Goal: Task Accomplishment & Management: Manage account settings

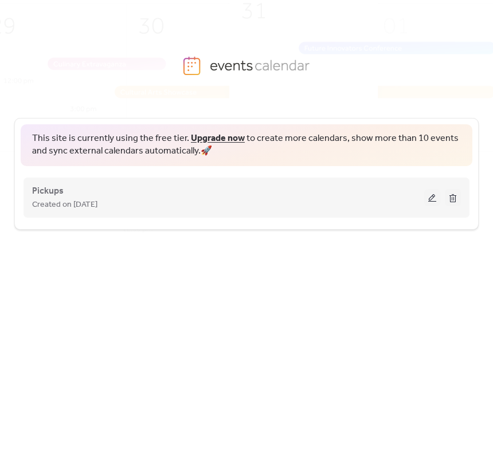
click at [428, 192] on button at bounding box center [432, 197] width 16 height 17
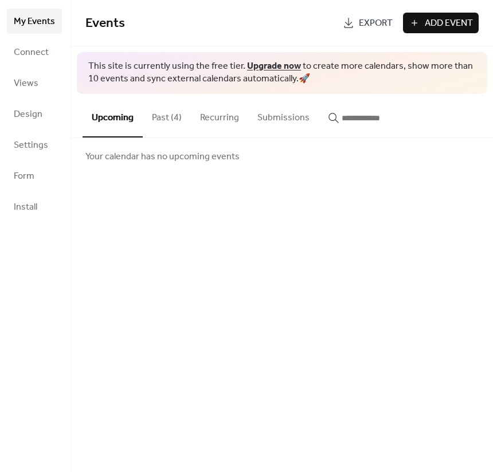
click at [155, 114] on button "Past (4)" at bounding box center [167, 115] width 48 height 42
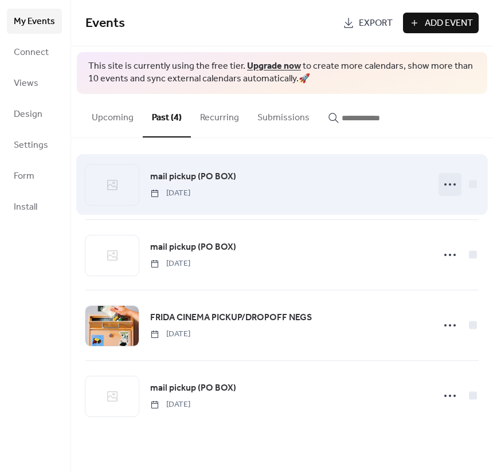
click at [450, 180] on icon at bounding box center [450, 184] width 18 height 18
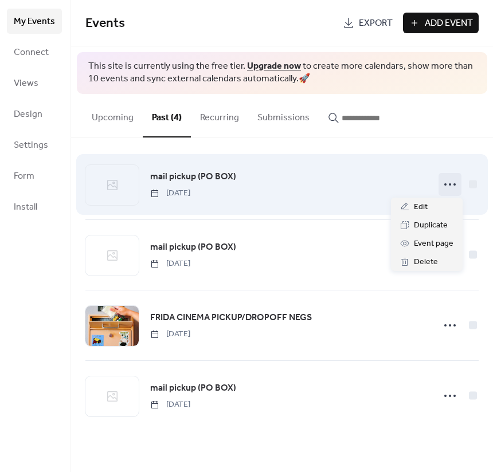
click at [445, 179] on icon at bounding box center [450, 184] width 18 height 18
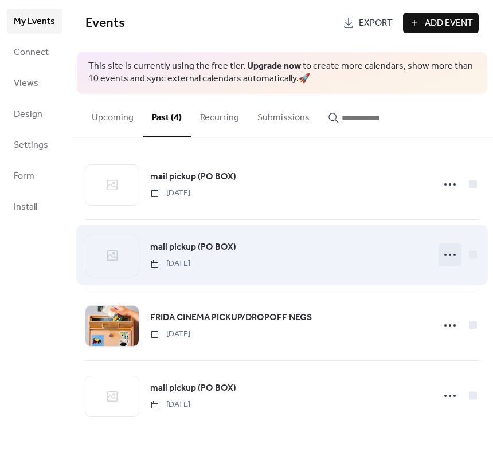
click at [448, 254] on icon at bounding box center [450, 255] width 18 height 18
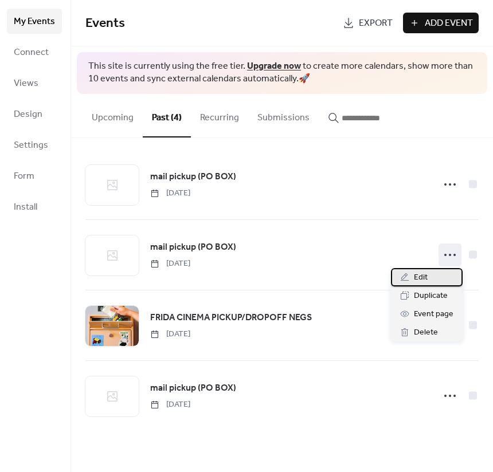
click at [430, 272] on div "Edit" at bounding box center [427, 277] width 72 height 18
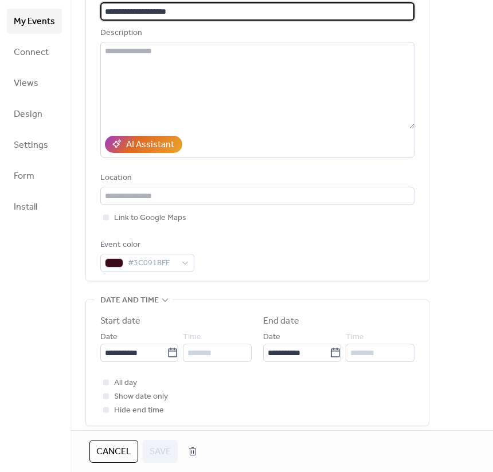
scroll to position [93, 0]
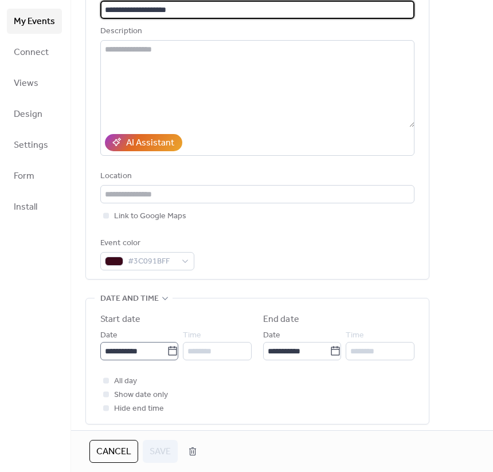
click at [167, 354] on icon at bounding box center [172, 351] width 11 height 11
click at [167, 354] on input "**********" at bounding box center [133, 351] width 66 height 18
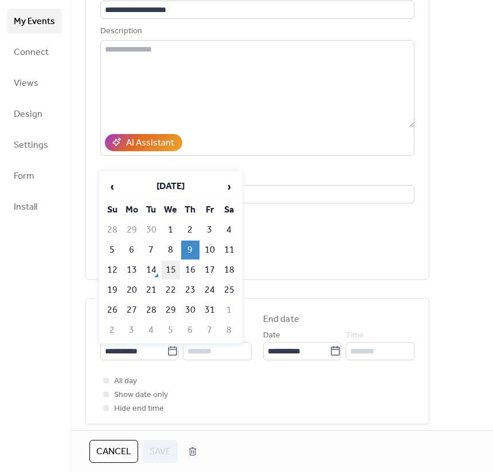
click at [168, 271] on td "15" at bounding box center [171, 270] width 18 height 19
type input "**********"
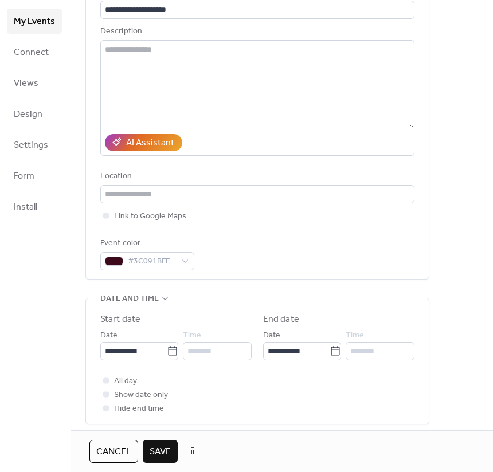
click at [162, 445] on span "Save" at bounding box center [160, 452] width 21 height 14
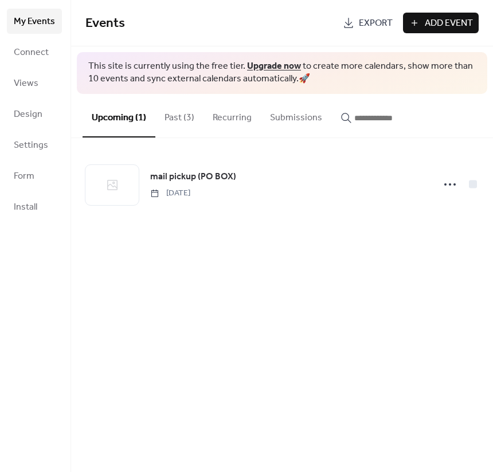
click at [174, 124] on button "Past (3)" at bounding box center [179, 115] width 48 height 42
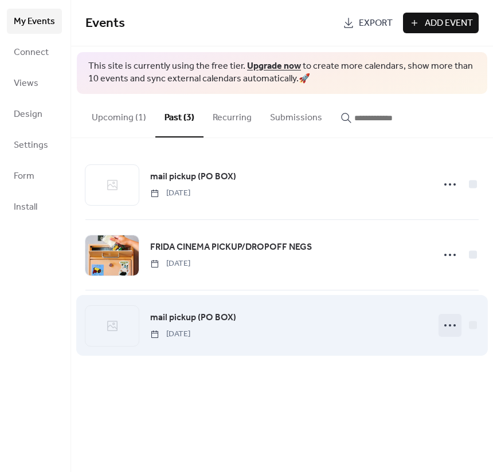
click at [445, 322] on icon at bounding box center [450, 325] width 18 height 18
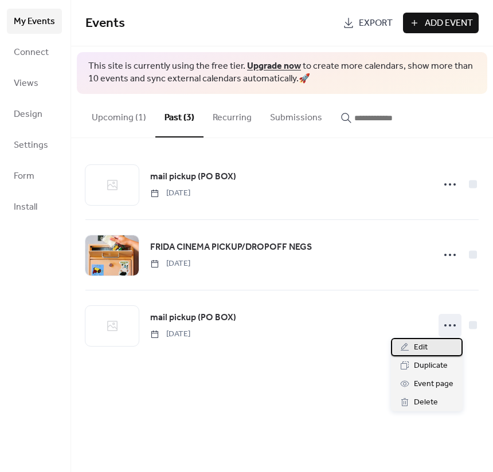
click at [433, 346] on div "Edit" at bounding box center [427, 347] width 72 height 18
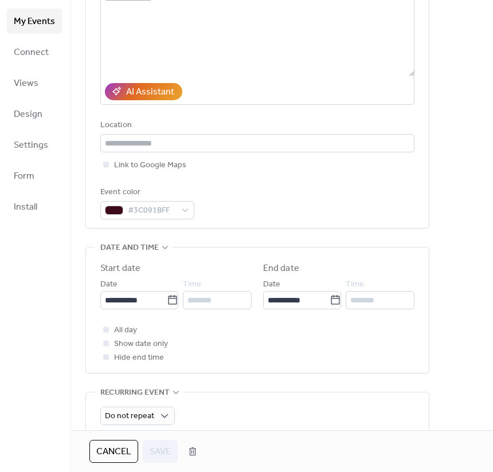
scroll to position [167, 0]
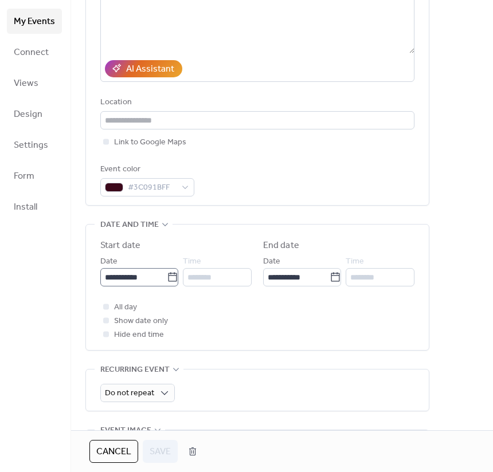
click at [169, 273] on icon at bounding box center [172, 276] width 9 height 9
click at [167, 273] on input "**********" at bounding box center [133, 277] width 66 height 18
